Goal: Task Accomplishment & Management: Use online tool/utility

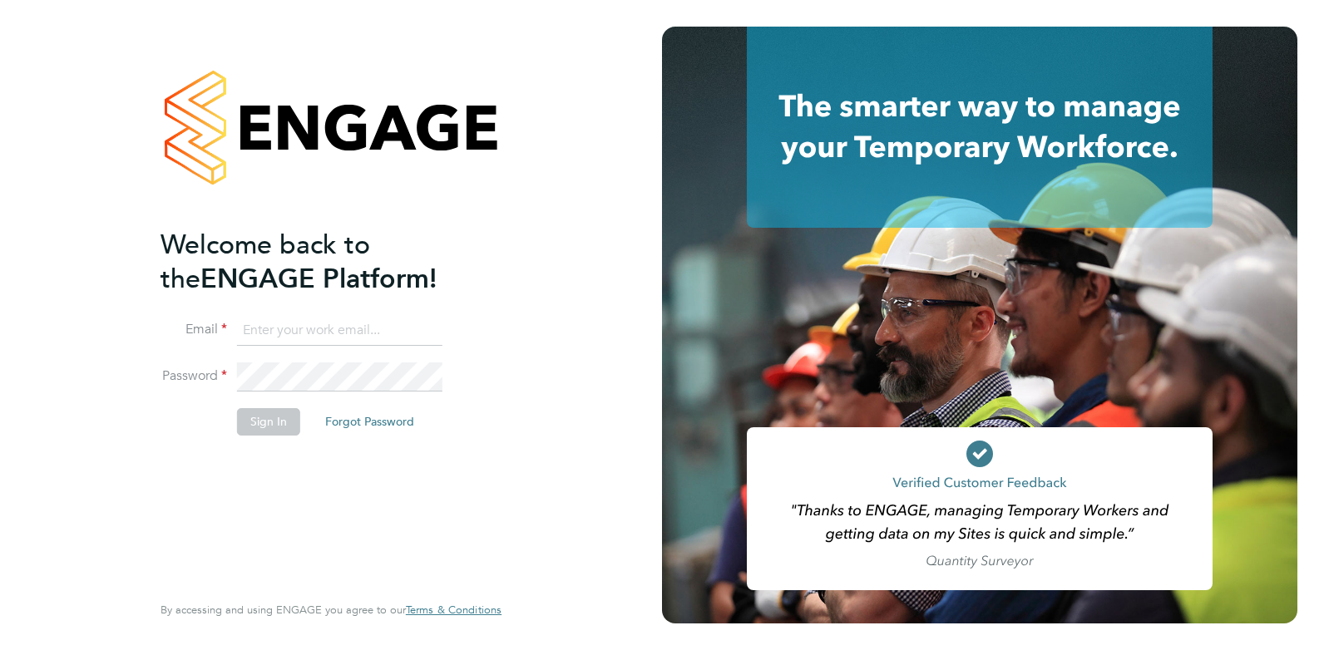
click at [116, 342] on div "Welcome back to the ENGAGE Platform! Email Password Sign In Forgot Password Ent…" at bounding box center [331, 325] width 662 height 650
click at [298, 322] on input at bounding box center [339, 331] width 205 height 30
type input "[EMAIL_ADDRESS][PERSON_NAME][DOMAIN_NAME]"
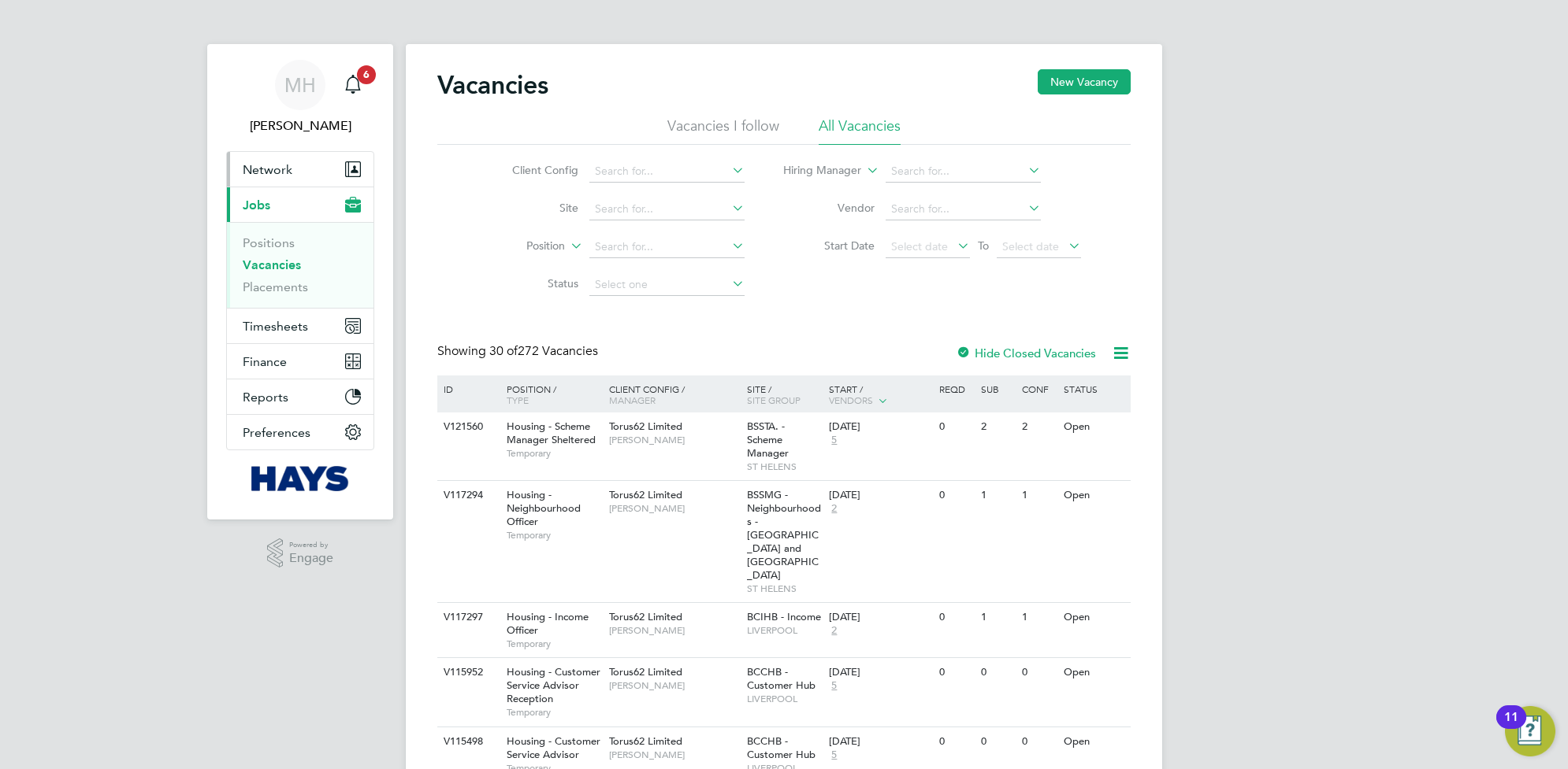
click at [285, 171] on span "Network" at bounding box center [267, 170] width 49 height 15
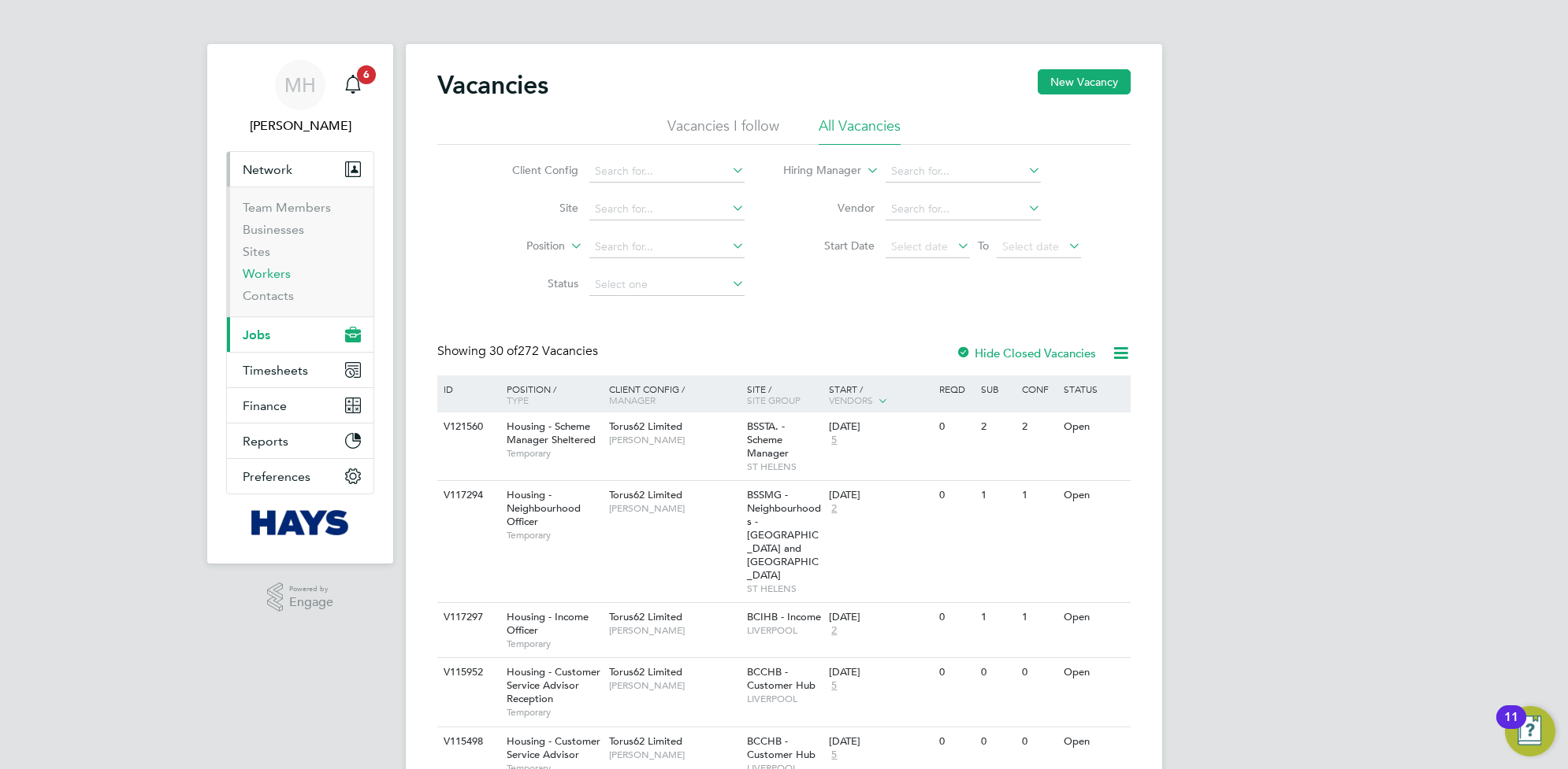
click at [277, 277] on link "Workers" at bounding box center [266, 274] width 48 height 15
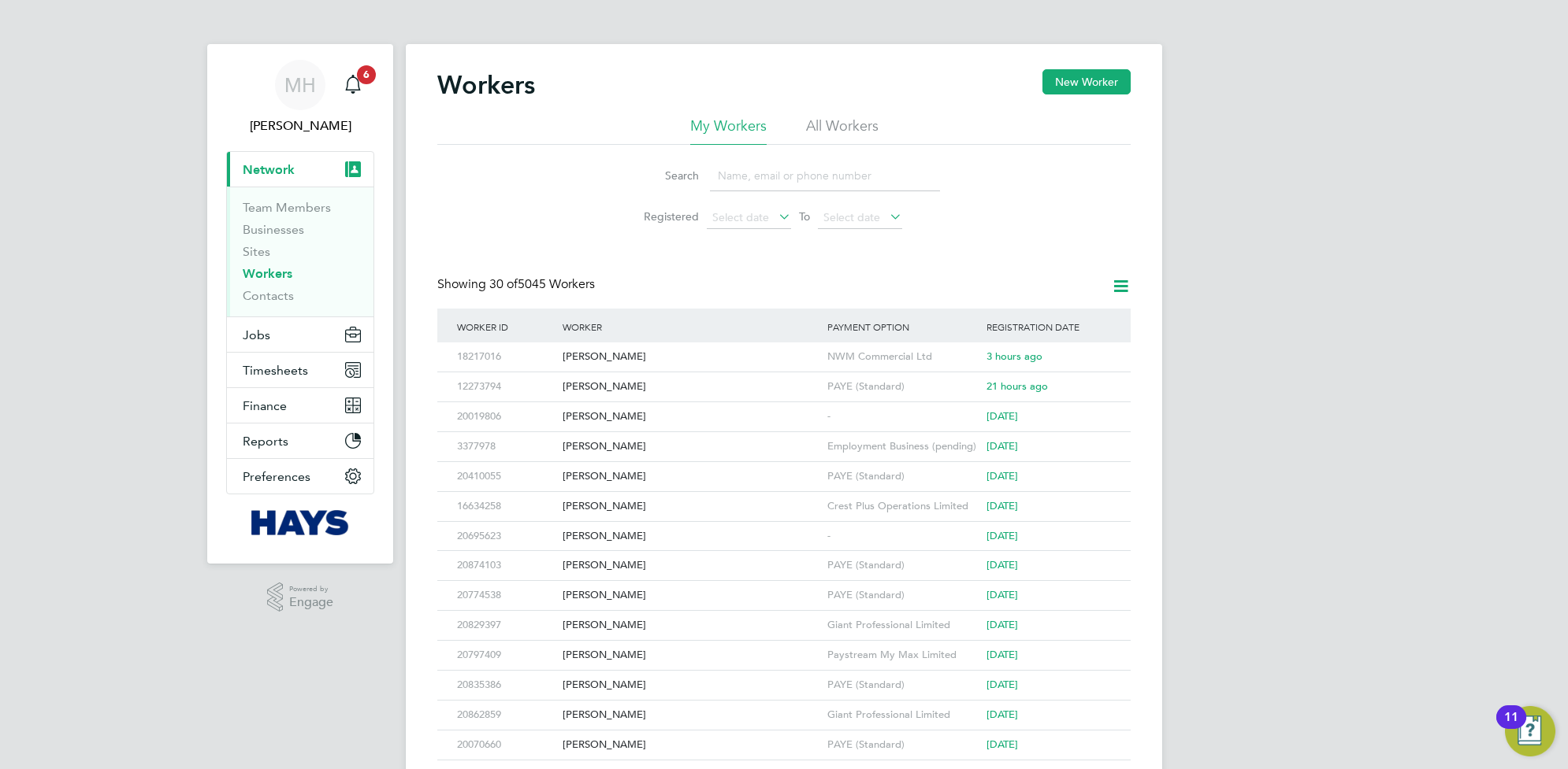
click at [801, 170] on input at bounding box center [824, 176] width 230 height 30
type input "gemma wood"
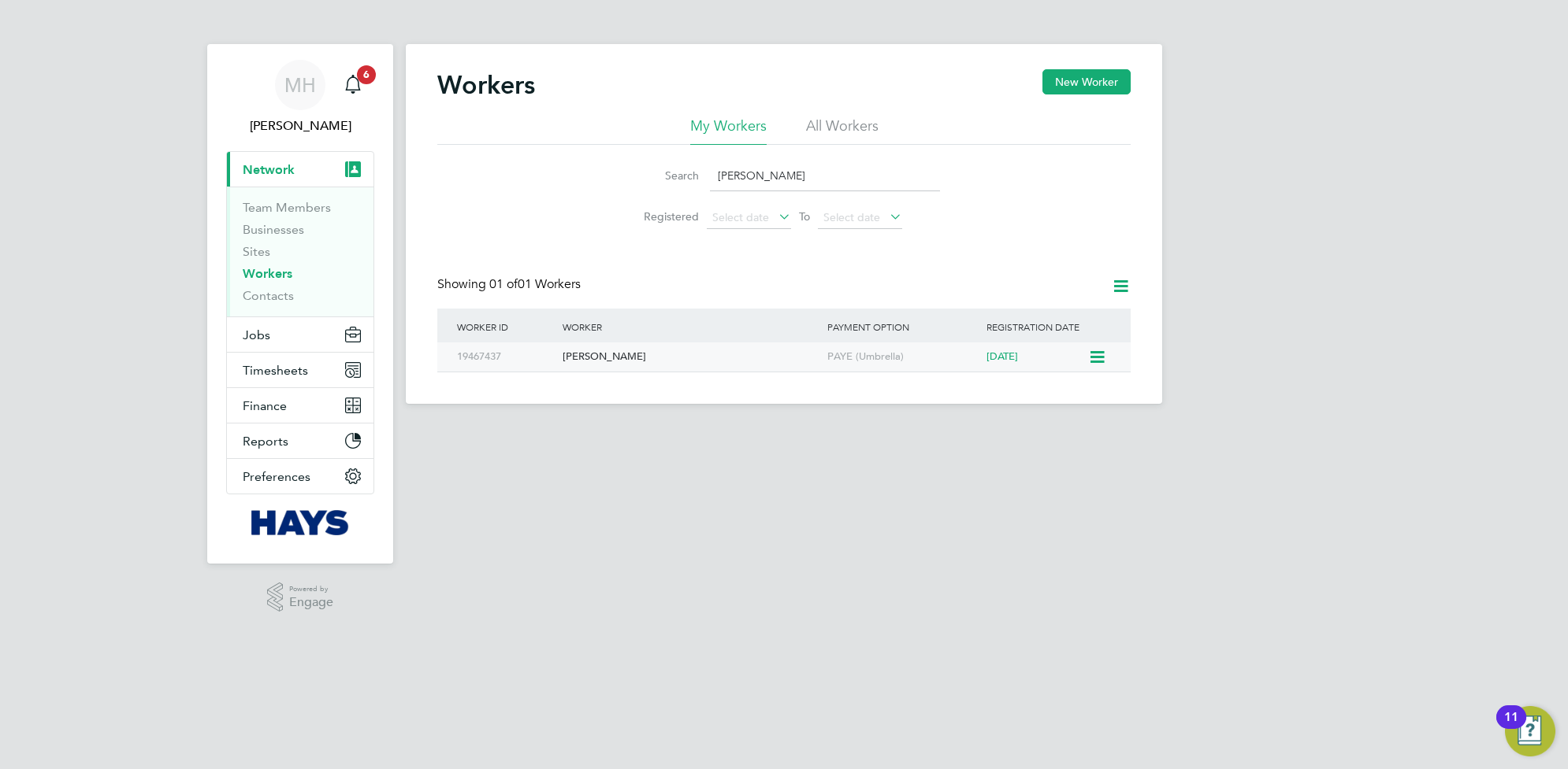
click at [931, 356] on div "PAYE (Umbrella)" at bounding box center [903, 357] width 159 height 29
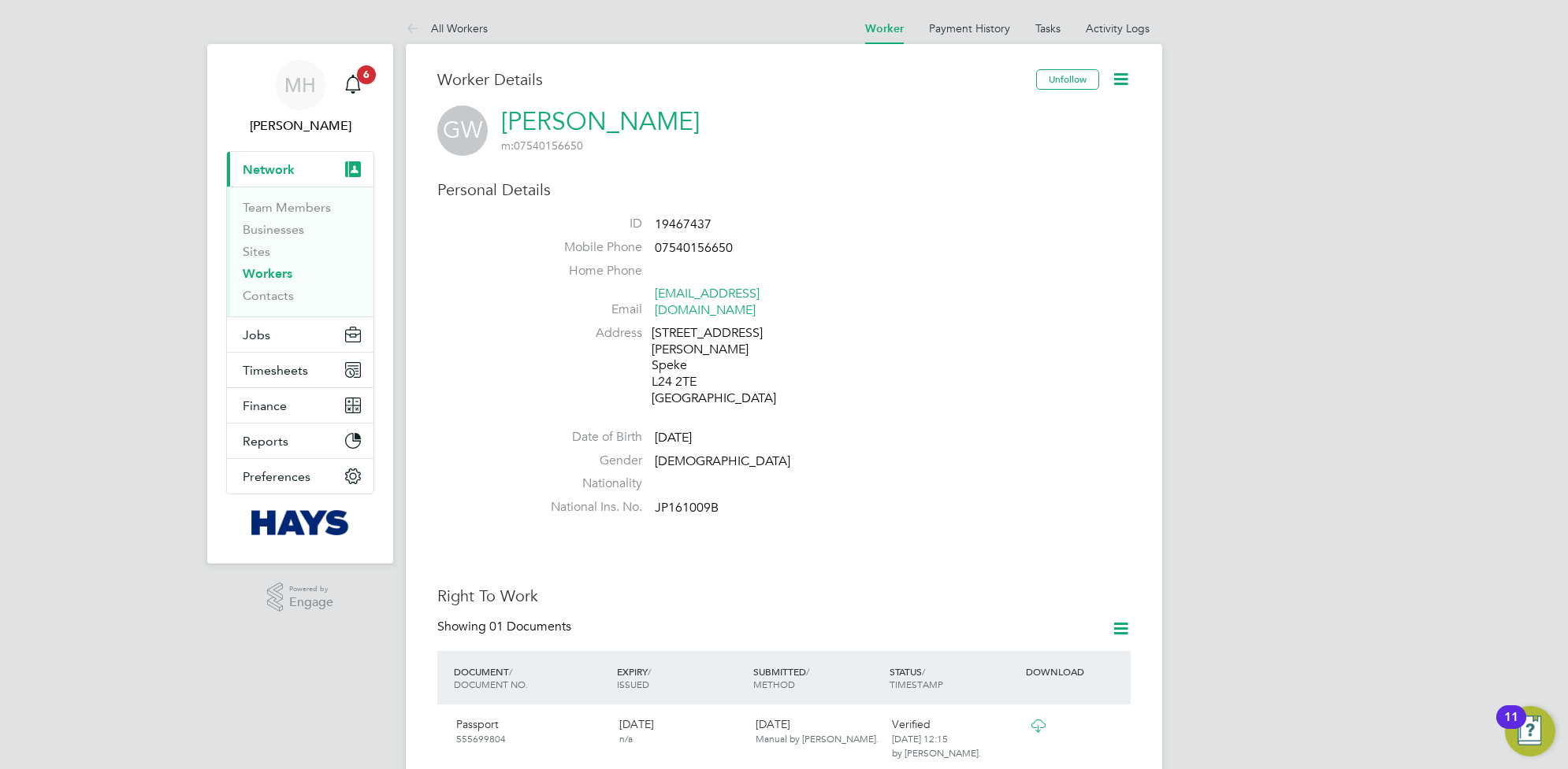
click at [1123, 80] on icon at bounding box center [1120, 79] width 20 height 20
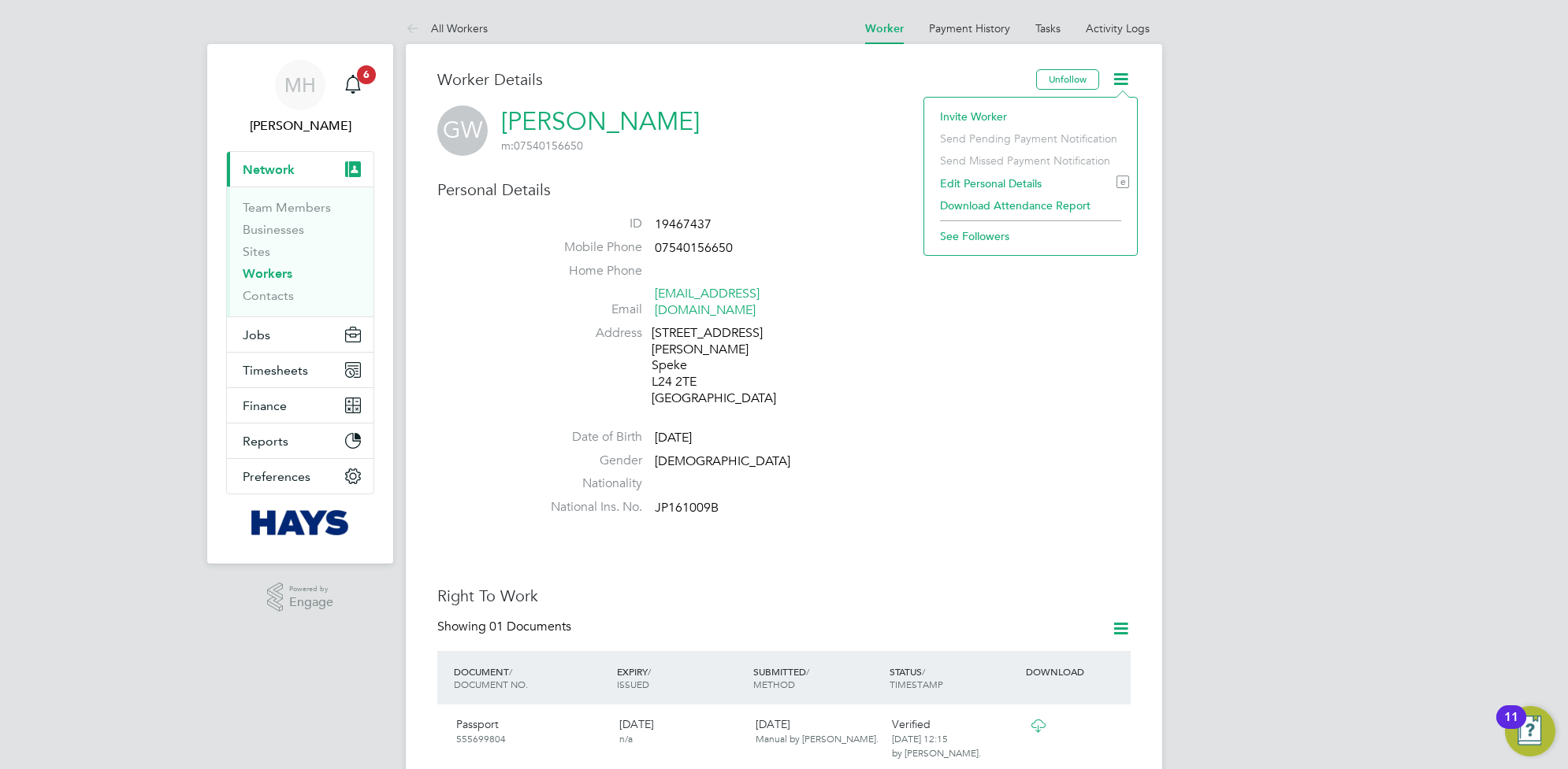
drag, startPoint x: 977, startPoint y: 115, endPoint x: 985, endPoint y: 113, distance: 8.2
click at [975, 115] on li "Invite Worker" at bounding box center [1031, 116] width 197 height 22
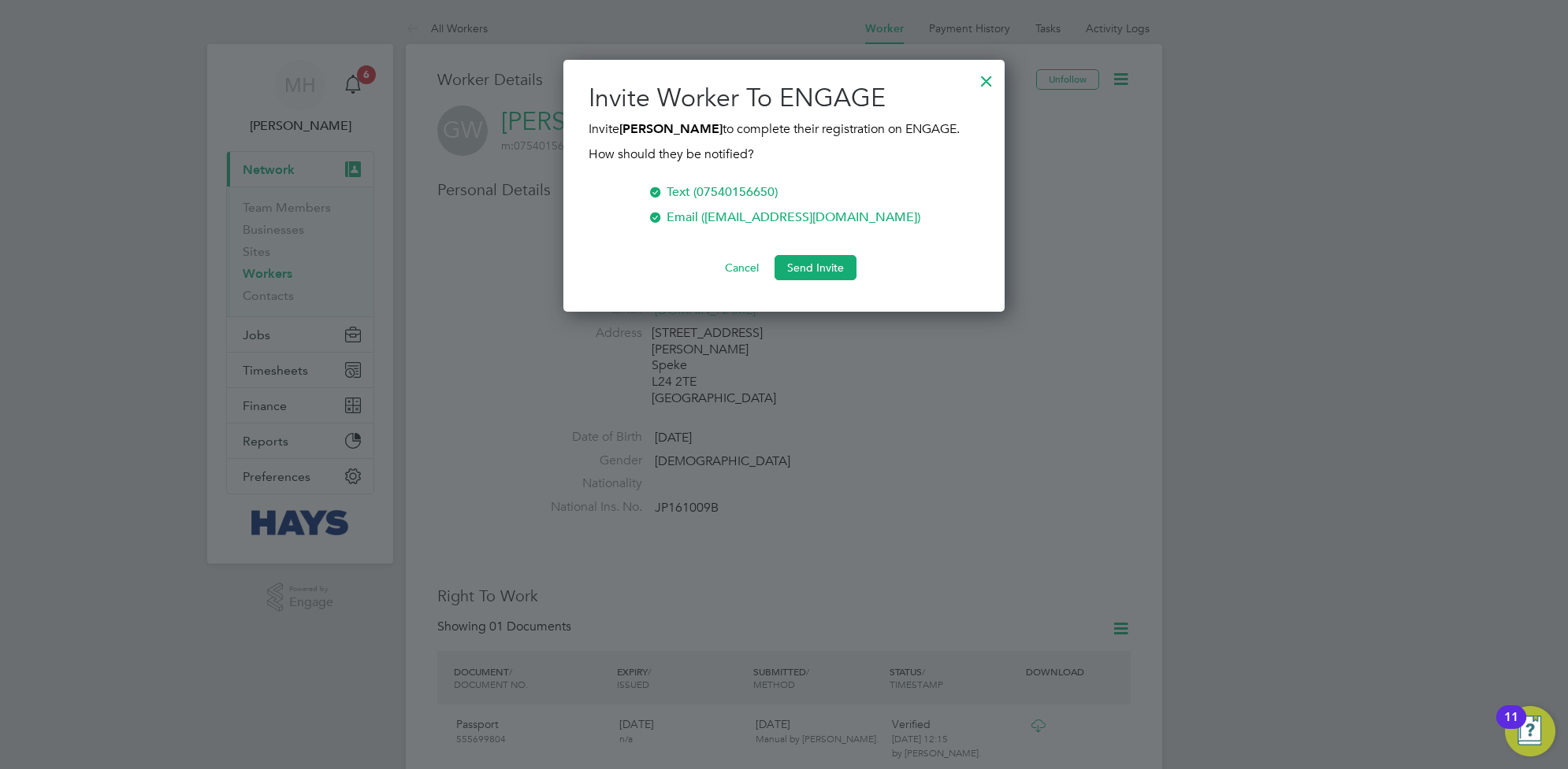
scroll to position [254, 442]
click at [835, 265] on button "Send Invite" at bounding box center [815, 267] width 81 height 26
